Goal: Navigation & Orientation: Go to known website

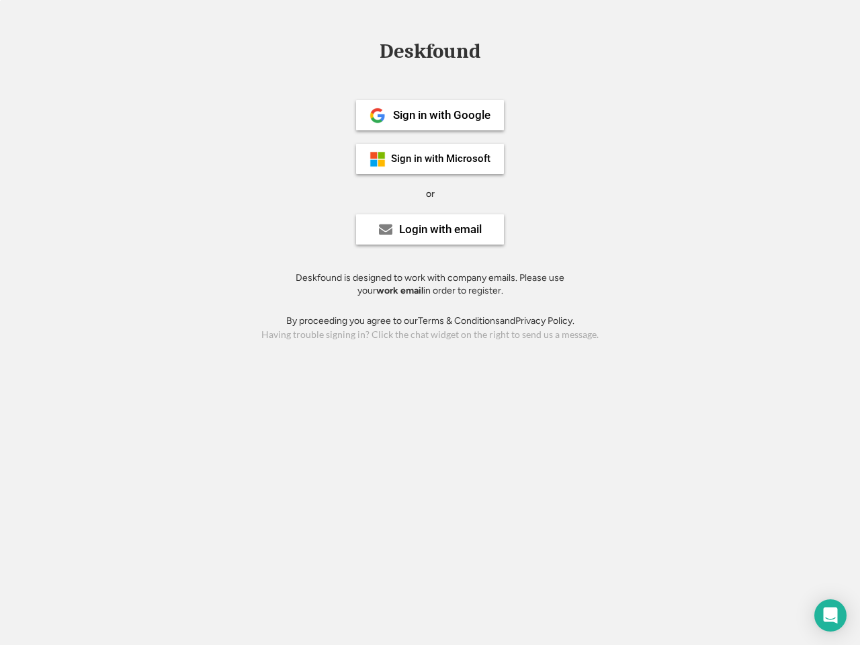
click at [430, 192] on div "or" at bounding box center [430, 193] width 9 height 13
click at [430, 54] on div "Deskfound" at bounding box center [430, 51] width 114 height 21
click at [368, 50] on div "Deskfound" at bounding box center [430, 54] width 860 height 26
click at [430, 54] on div "Deskfound" at bounding box center [430, 51] width 114 height 21
click at [430, 194] on div "or" at bounding box center [430, 193] width 9 height 13
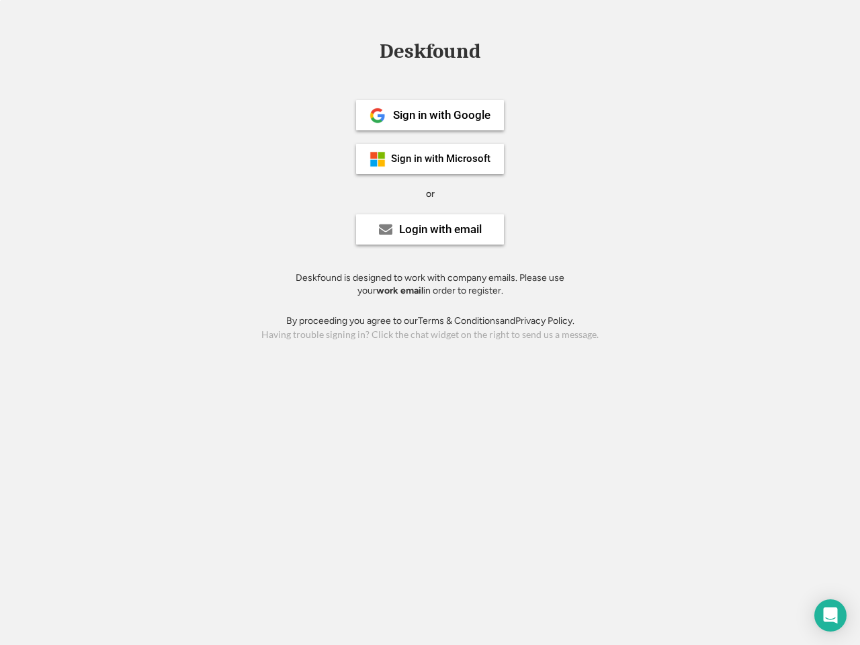
click at [430, 115] on div "Sign in with Google" at bounding box center [441, 115] width 97 height 11
click at [442, 115] on div "Sign in with Google" at bounding box center [441, 115] width 97 height 11
click at [378, 116] on img at bounding box center [378, 116] width 16 height 16
click at [430, 159] on div "Sign in with Microsoft" at bounding box center [440, 159] width 99 height 10
